Goal: Answer question/provide support

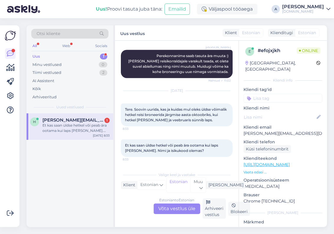
click at [176, 206] on div "Estonian to Estonian Võta vestlus üle" at bounding box center [176, 208] width 47 height 11
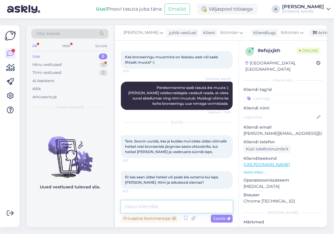
click at [172, 209] on textarea at bounding box center [177, 206] width 112 height 12
type textarea "Tere, saame [PERSON_NAME] andmed ka hiljem :)"
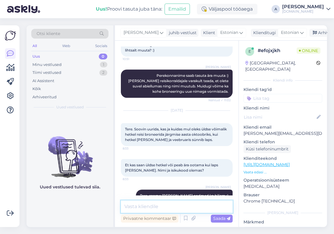
scroll to position [218, 0]
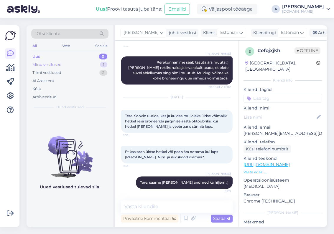
click at [94, 62] on div "Minu vestlused 1" at bounding box center [69, 65] width 77 height 8
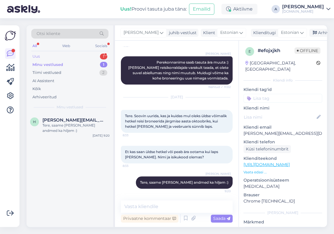
click at [101, 56] on div "1" at bounding box center [103, 57] width 7 height 6
click at [83, 128] on div "Tere! Paluks pakkumist oktoober väljumisega 10 -15 [PERSON_NAME] reisijale [DEM…" at bounding box center [75, 128] width 67 height 11
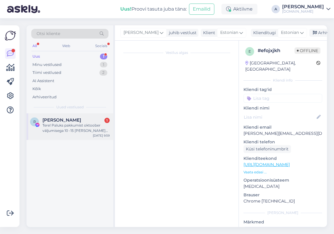
scroll to position [0, 0]
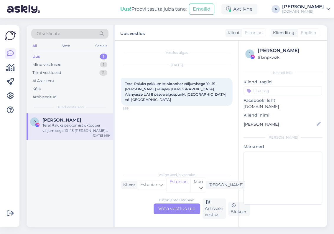
click at [173, 210] on div "Estonian to Estonian Võta vestlus üle" at bounding box center [176, 208] width 47 height 11
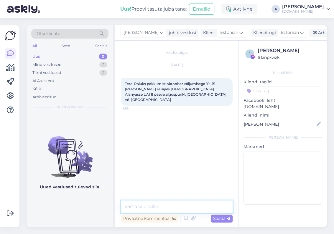
click at [168, 207] on textarea at bounding box center [177, 206] width 112 height 12
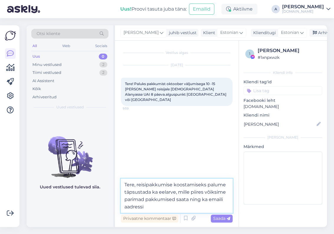
type textarea "Tere, reisipakkumise koostamiseks palume täpsustada ka eelarve, mille piires võ…"
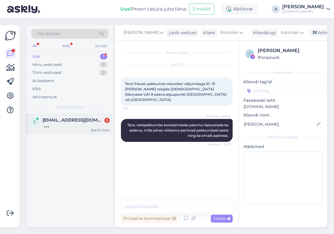
click at [87, 123] on div at bounding box center [75, 125] width 67 height 5
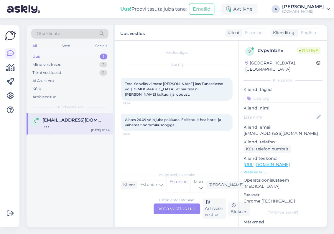
click at [181, 212] on div "Estonian to Estonian Võta vestlus üle" at bounding box center [176, 208] width 47 height 11
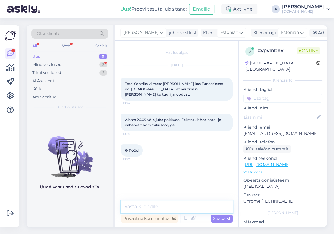
click at [160, 203] on textarea at bounding box center [177, 206] width 112 height 12
type textarea "Tere,"
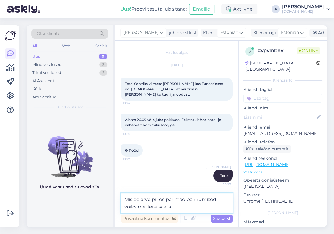
type textarea "Mis eelarve piires parimad pakkumised võiksime Teile saata?"
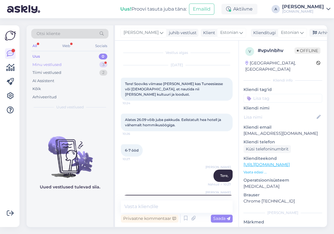
click at [88, 62] on div "Minu vestlused 3" at bounding box center [69, 65] width 77 height 8
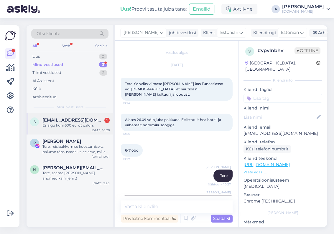
click at [88, 126] on div "Esialgu kuni 600 eurot palun." at bounding box center [75, 125] width 67 height 5
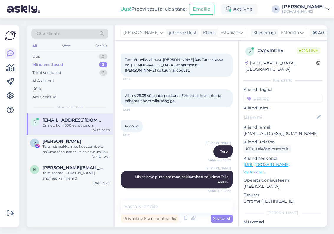
scroll to position [44, 0]
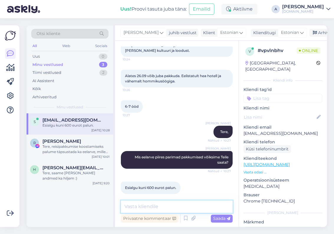
click at [163, 203] on textarea at bounding box center [177, 206] width 112 height 12
type textarea "Kas reisijateks on kaks täiskasvanut?"
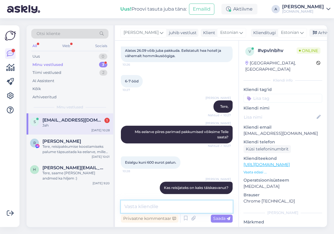
scroll to position [94, 0]
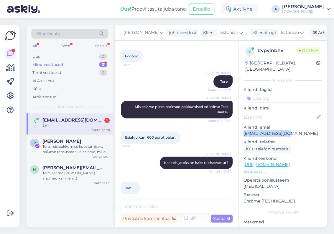
drag, startPoint x: 247, startPoint y: 127, endPoint x: 243, endPoint y: 127, distance: 3.3
click at [243, 130] on p "[EMAIL_ADDRESS][DOMAIN_NAME]" at bounding box center [282, 133] width 79 height 6
copy p "[EMAIL_ADDRESS][DOMAIN_NAME]"
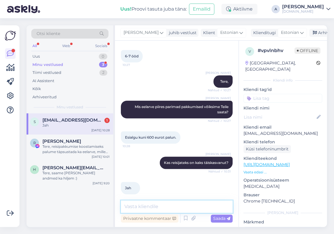
click at [167, 207] on textarea at bounding box center [177, 206] width 112 height 12
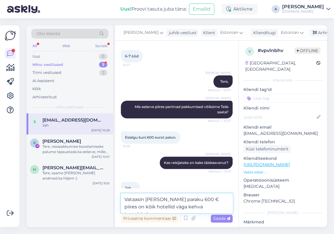
click at [130, 199] on textarea "Vataasin [PERSON_NAME] paraku 600 € piires on kõik hotellid väga kehva tagasisi…" at bounding box center [177, 202] width 112 height 19
click at [134, 200] on textarea "Vaataasin [PERSON_NAME] paraku 600 € piires on kõik hotellid väga kehva tagasis…" at bounding box center [177, 202] width 112 height 19
click at [136, 200] on textarea "Vaaaasin [PERSON_NAME] paraku 600 € piires on kõik hotellid väga kehva tagasisi…" at bounding box center [177, 202] width 112 height 19
drag, startPoint x: 193, startPoint y: 207, endPoint x: 215, endPoint y: 207, distance: 22.4
click at [215, 207] on textarea "Vaatasin [PERSON_NAME] paraku 600 € piires on kõik hotellid väga kehva tagasisi…" at bounding box center [177, 202] width 112 height 19
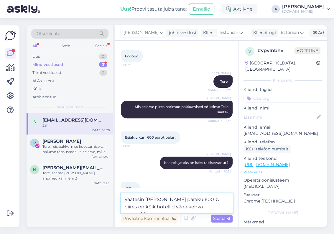
type textarea "Vaatasin [PERSON_NAME] paraku 600 € piires on kõik hotellid väga kehva tagasisi…"
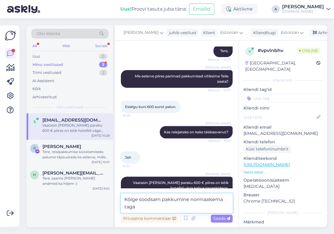
scroll to position [132, 0]
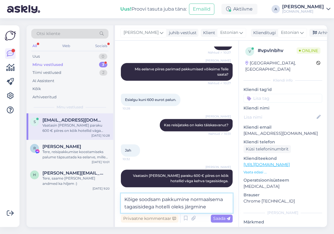
type textarea "Kõige soodsam pakkumine normaalsema tagasisidega hotelli oleks järgmine:"
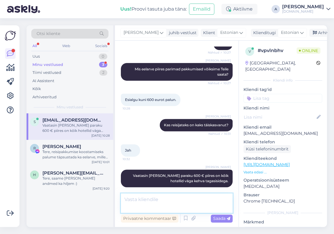
scroll to position [156, 0]
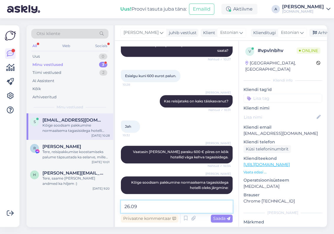
paste textarea "Occidental [PERSON_NAME] 4*"
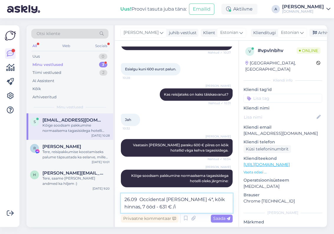
type textarea "26.09 Occidental [PERSON_NAME] 4*, kõik hinnas, 7 ööd - 631 € /in"
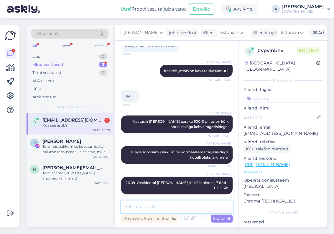
scroll to position [212, 0]
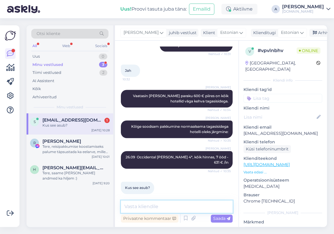
paste textarea "[PERSON_NAME])"
type textarea "[PERSON_NAME]"
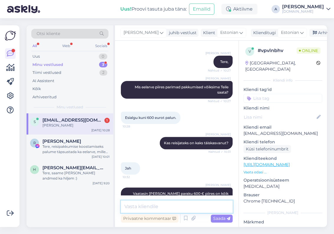
scroll to position [237, 0]
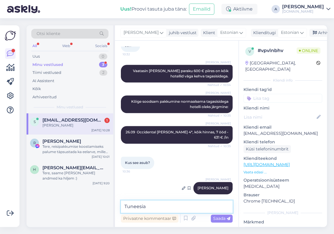
type textarea "Tuneesias"
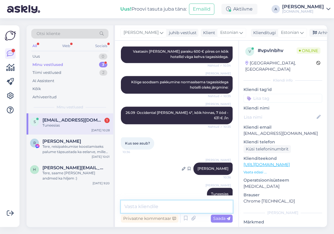
scroll to position [262, 0]
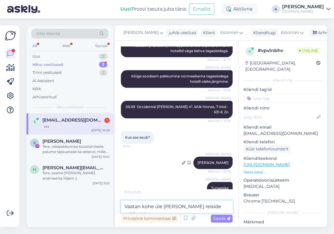
type textarea "Vaatan kohe üle [PERSON_NAME] reiside pakkumised"
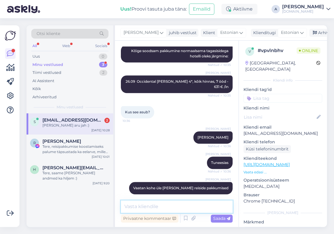
scroll to position [313, 0]
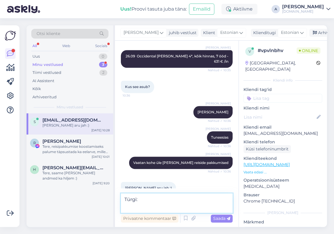
click at [166, 200] on textarea "Türgi:" at bounding box center [177, 202] width 112 height 19
click at [156, 203] on textarea "Türgi: 28.09" at bounding box center [177, 199] width 112 height 27
paste textarea "[GEOGRAPHIC_DATA] 5*"
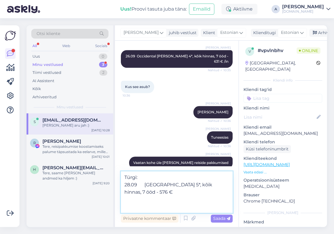
click at [143, 177] on textarea "Türgi: 28.09 [GEOGRAPHIC_DATA] 5*, kõik hinnas, 7 ööd - 576 €" at bounding box center [177, 192] width 112 height 42
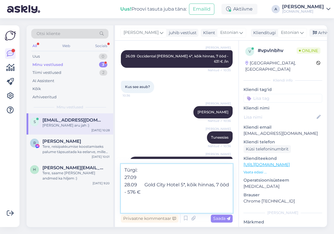
paste textarea "[GEOGRAPHIC_DATA] (5)"
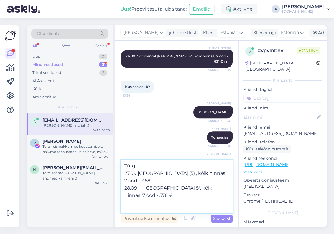
type textarea "Türgi: 27.09 [GEOGRAPHIC_DATA] (5) , kõik hinnas, 7 ööd - 489 € 28.09 [GEOGRAPH…"
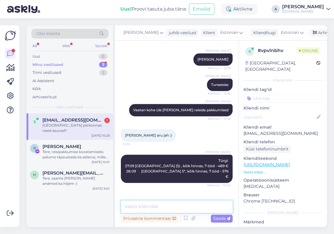
scroll to position [384, 0]
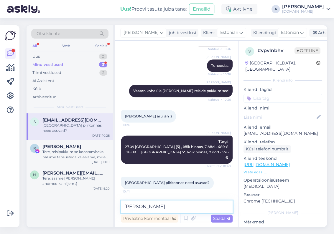
type textarea "[PERSON_NAME]"
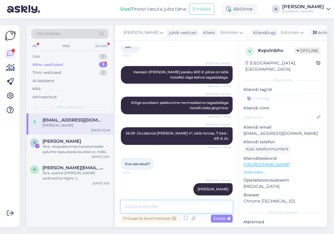
scroll to position [410, 0]
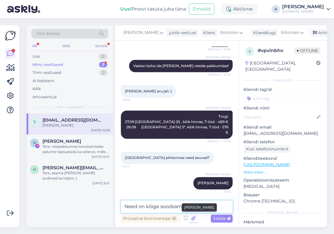
type textarea "Need on kõige soodsamad pakkumised"
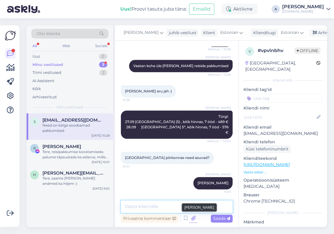
scroll to position [435, 0]
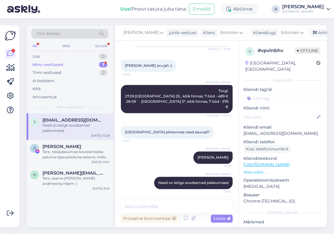
click at [78, 63] on div "Minu vestlused 3" at bounding box center [69, 65] width 77 height 8
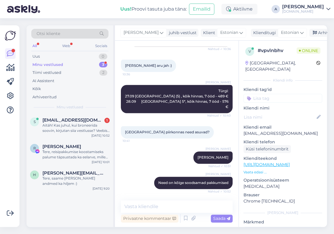
scroll to position [466, 0]
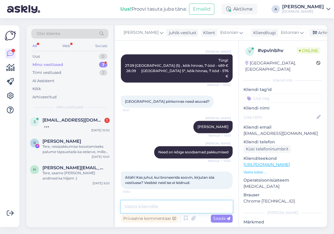
click at [182, 209] on textarea at bounding box center [177, 206] width 112 height 12
type textarea "Võin saata Teile ka pakkumised emailile :)"
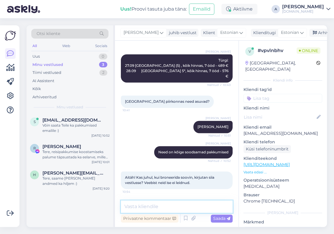
scroll to position [491, 0]
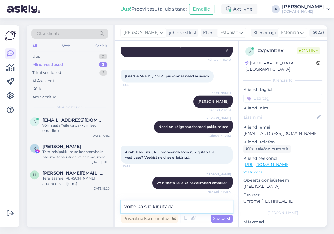
type textarea "võite ka siia kirjutada."
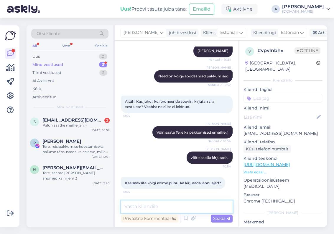
scroll to position [567, 0]
